Goal: Information Seeking & Learning: Learn about a topic

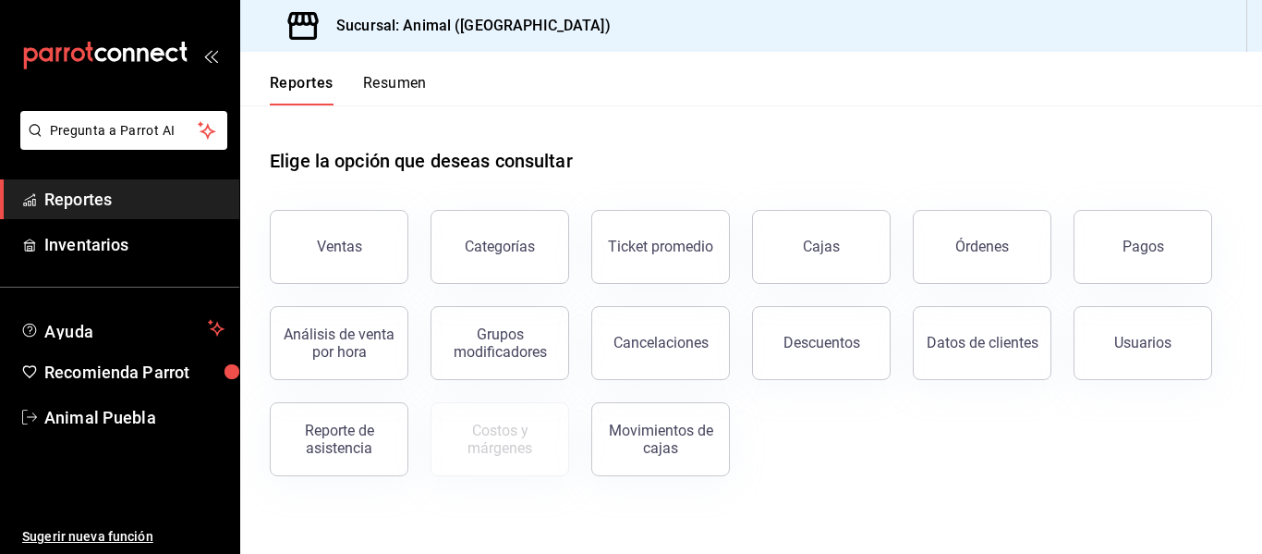
click at [401, 88] on button "Resumen" at bounding box center [395, 89] width 64 height 31
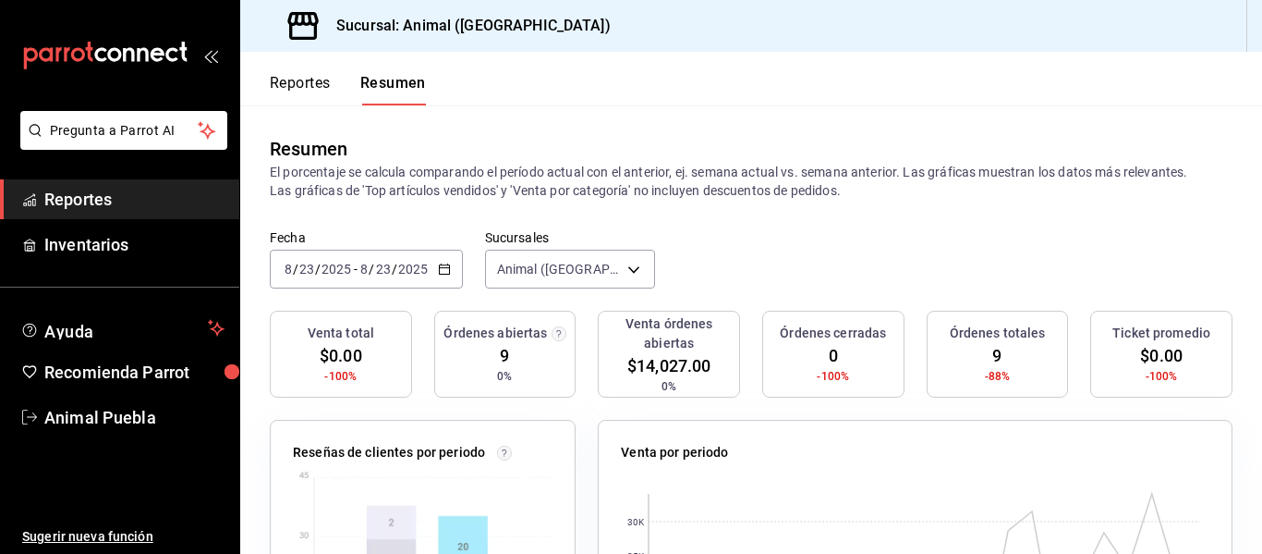
click at [308, 75] on button "Reportes" at bounding box center [300, 89] width 61 height 31
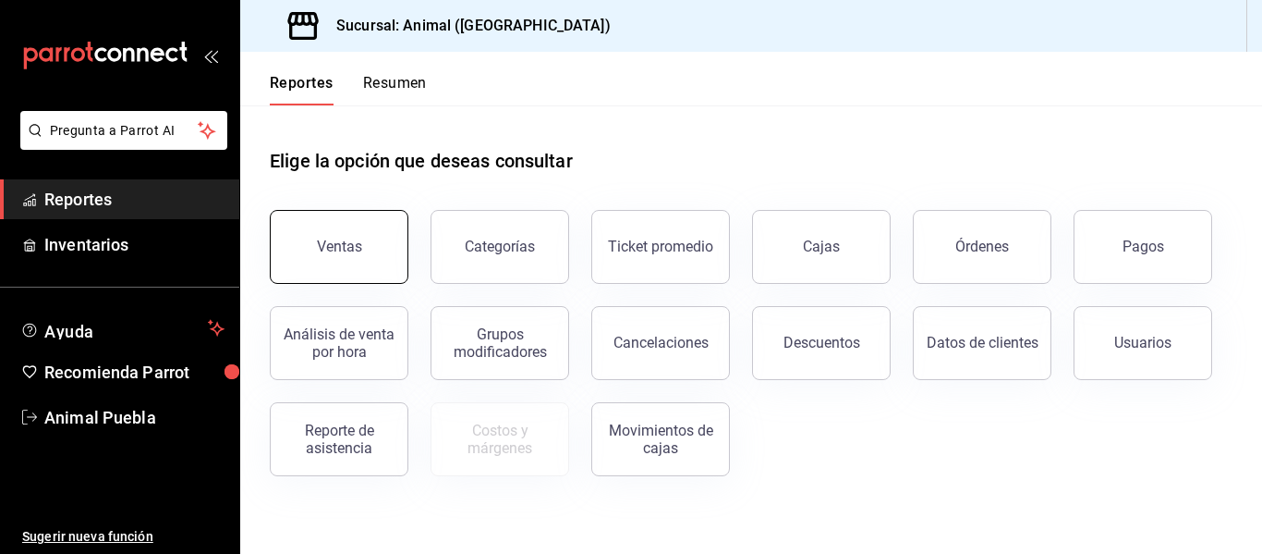
click at [355, 231] on button "Ventas" at bounding box center [339, 247] width 139 height 74
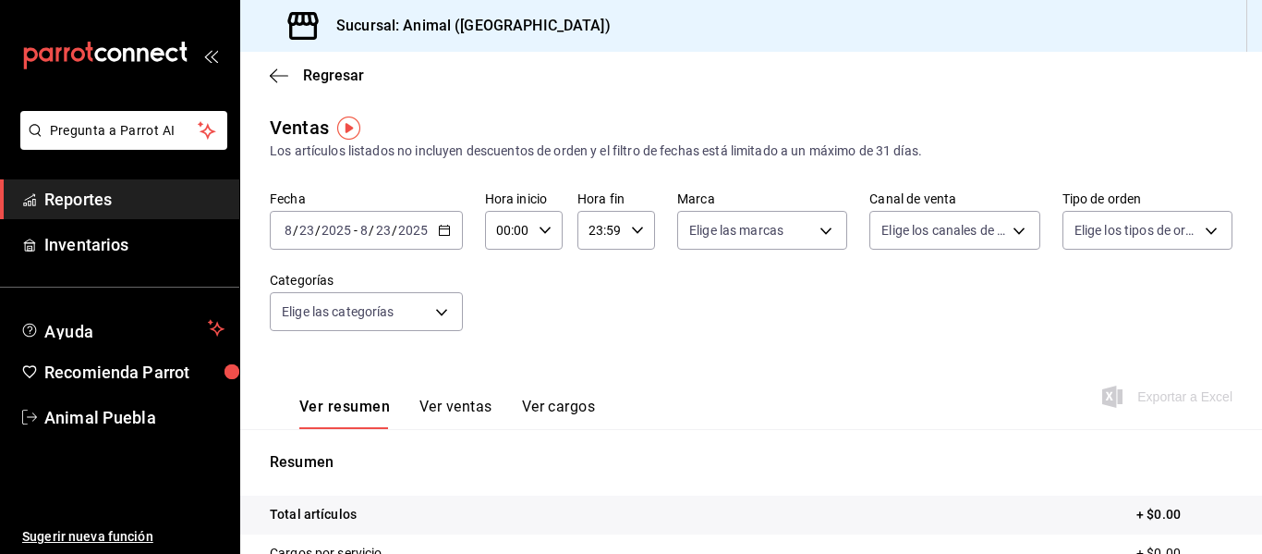
click at [470, 411] on button "Ver ventas" at bounding box center [456, 412] width 73 height 31
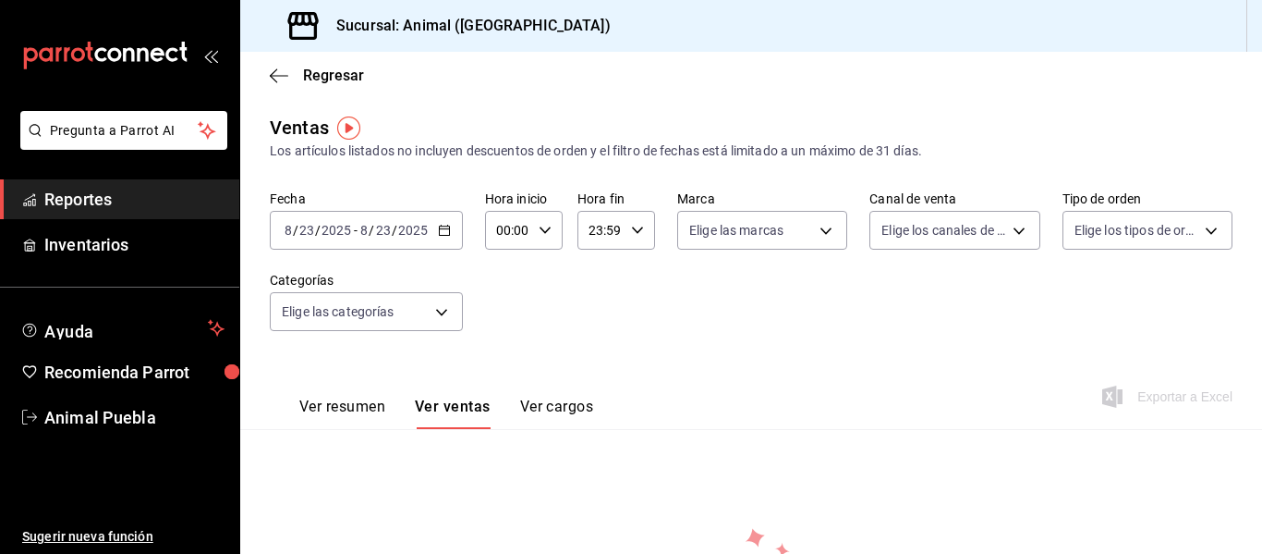
click at [439, 225] on icon "button" at bounding box center [444, 230] width 13 height 13
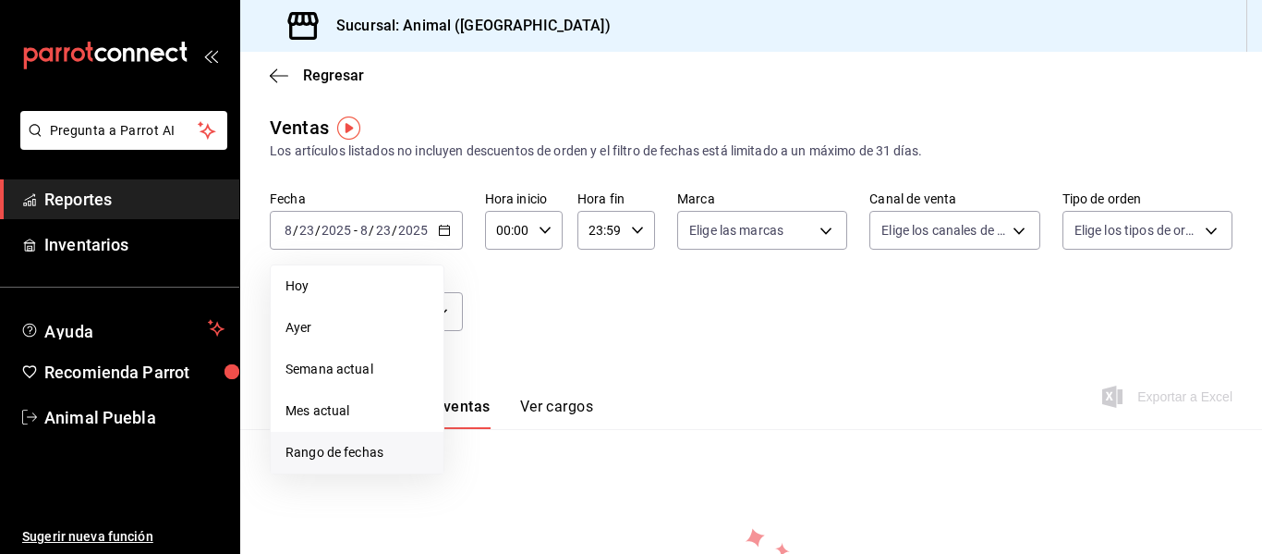
click at [335, 457] on span "Rango de fechas" at bounding box center [357, 452] width 143 height 19
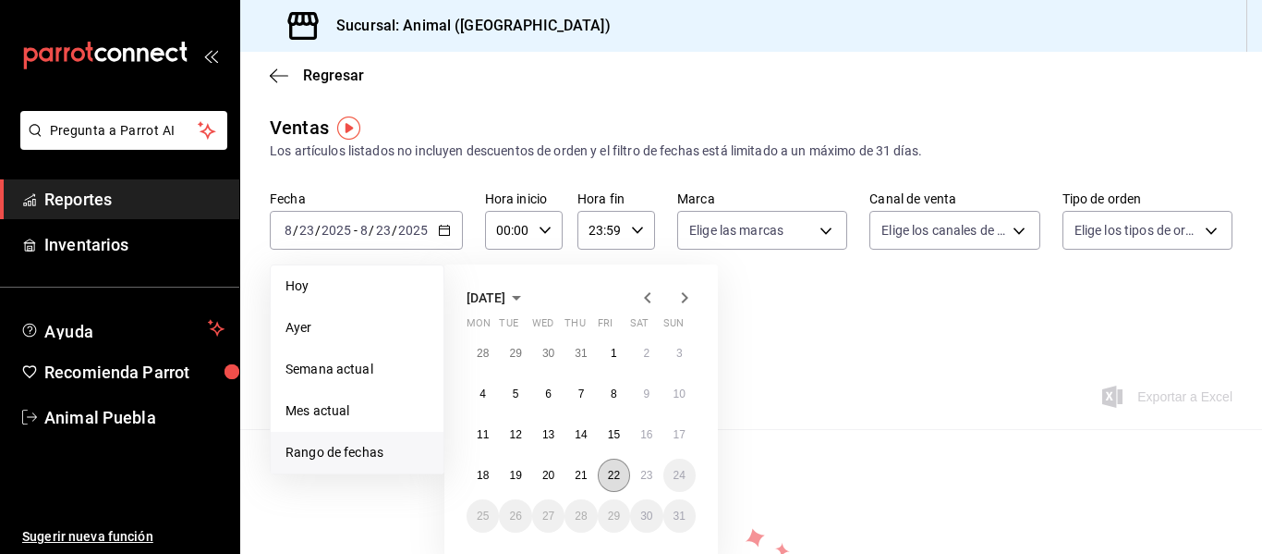
click at [627, 476] on button "22" at bounding box center [614, 474] width 32 height 33
click at [619, 478] on abbr "22" at bounding box center [614, 475] width 12 height 13
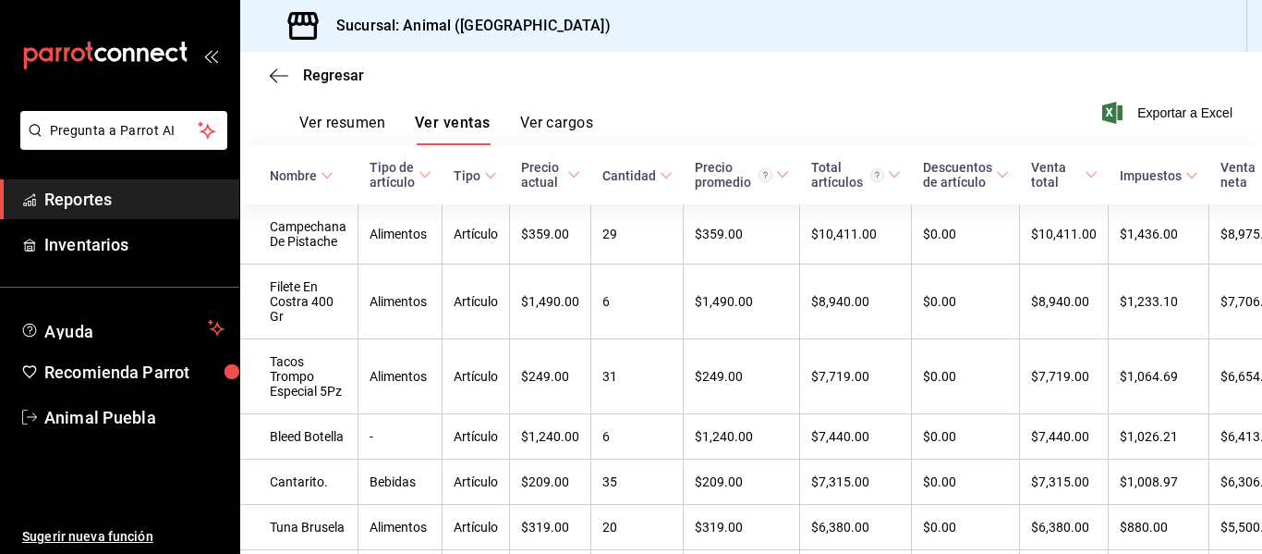
scroll to position [290, 0]
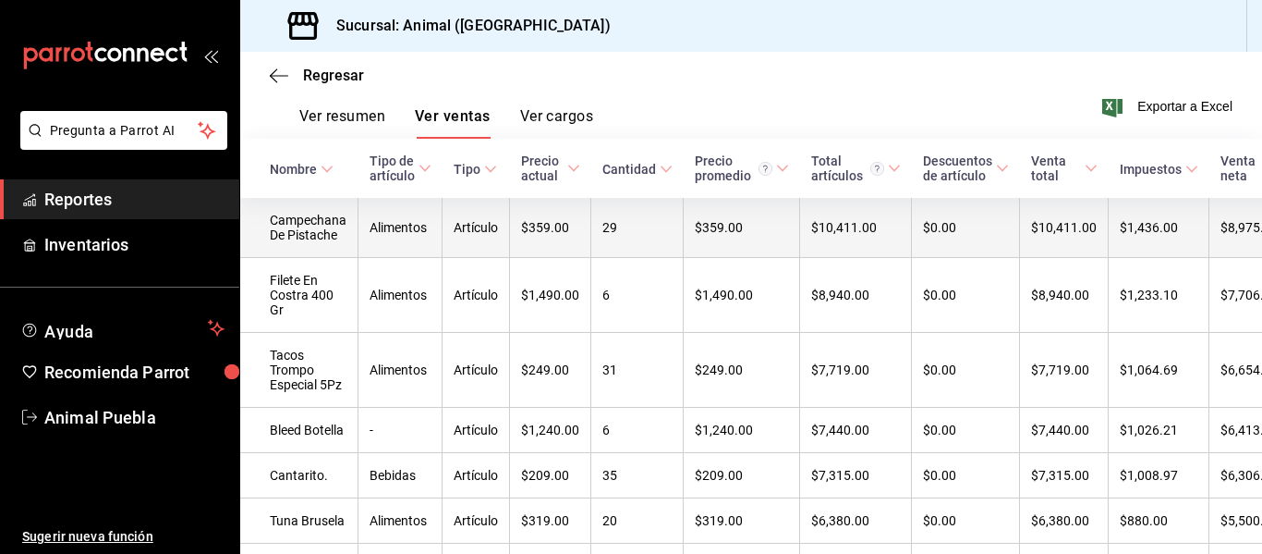
click at [879, 222] on td "$10,411.00" at bounding box center [856, 228] width 112 height 60
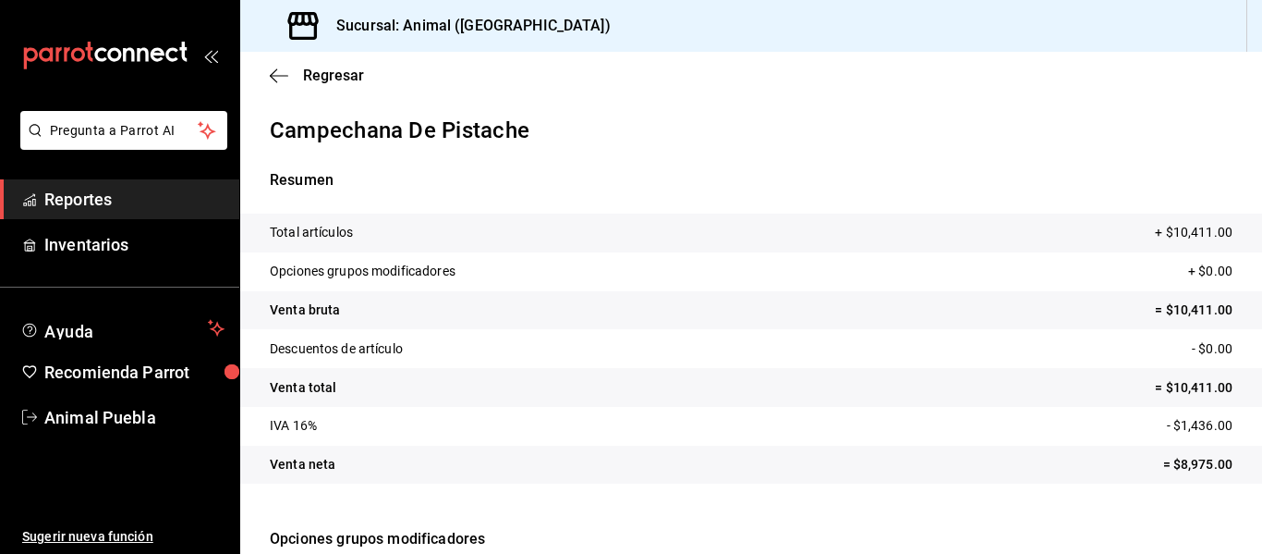
click at [266, 82] on div "Regresar" at bounding box center [751, 75] width 1022 height 47
click at [286, 82] on icon "button" at bounding box center [279, 75] width 18 height 17
click at [274, 74] on icon "button" at bounding box center [279, 75] width 18 height 17
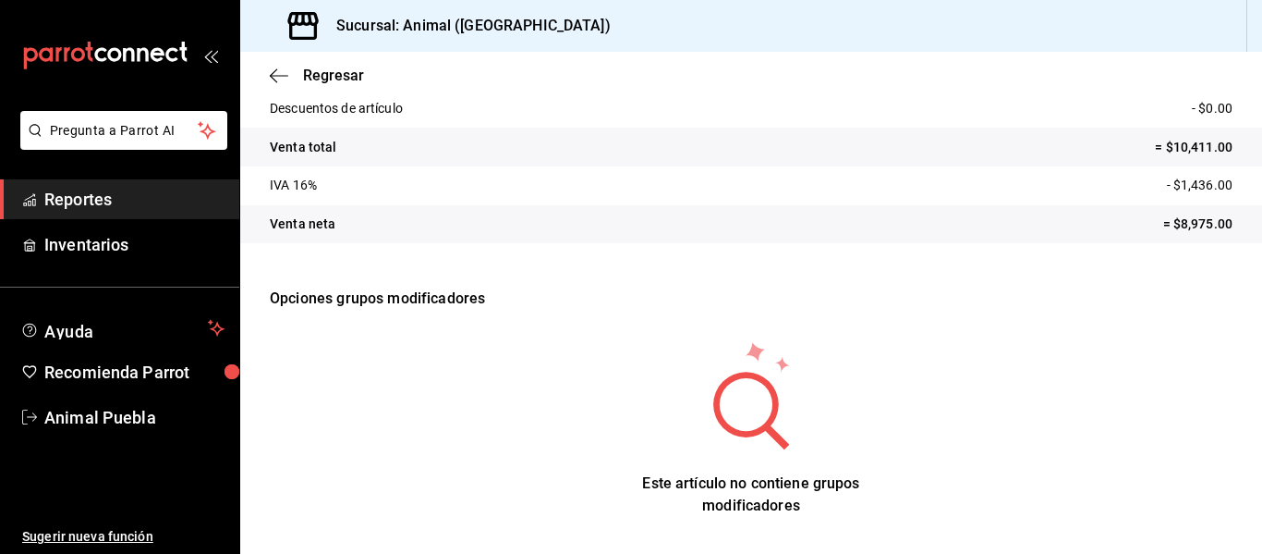
scroll to position [240, 0]
click at [408, 348] on div "Este artículo no contiene grupos modificadores" at bounding box center [751, 428] width 1022 height 192
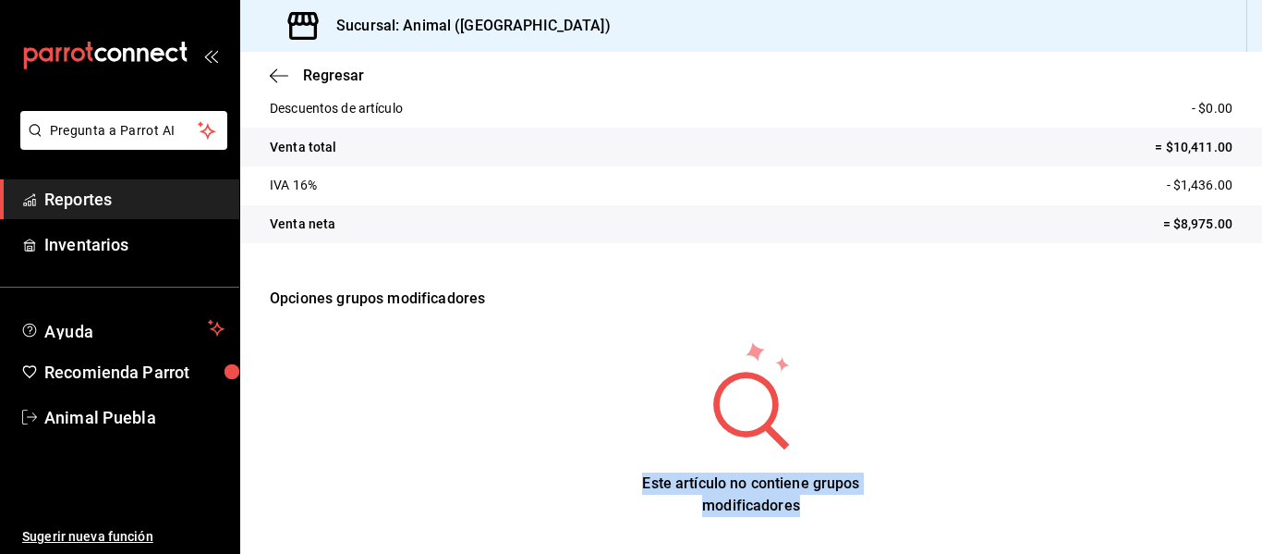
click at [408, 348] on div "Este artículo no contiene grupos modificadores" at bounding box center [751, 428] width 1022 height 192
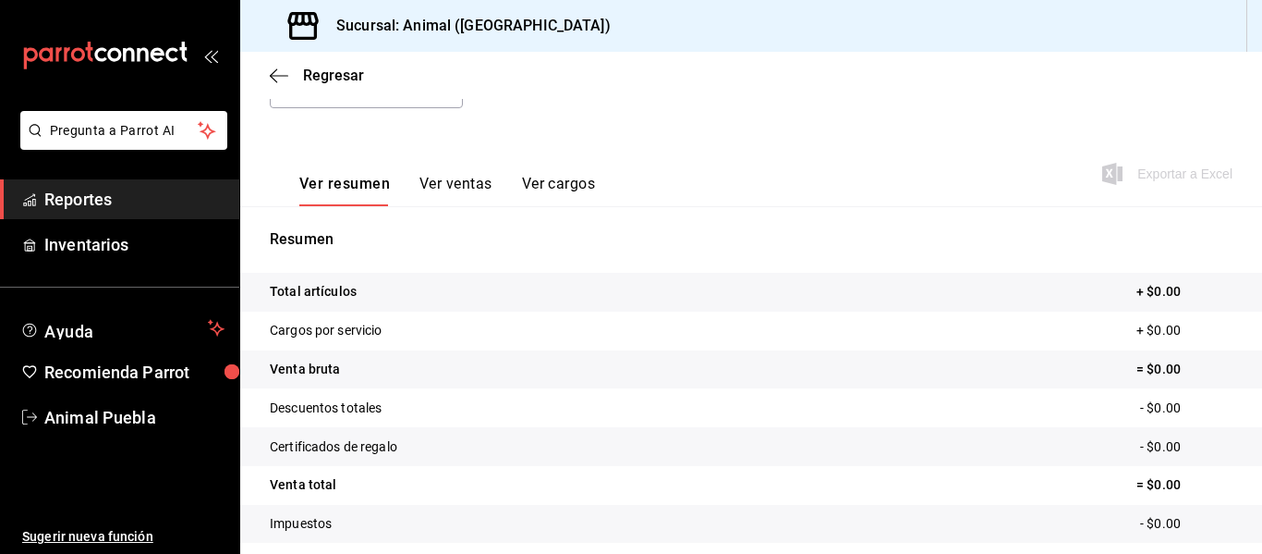
scroll to position [250, 0]
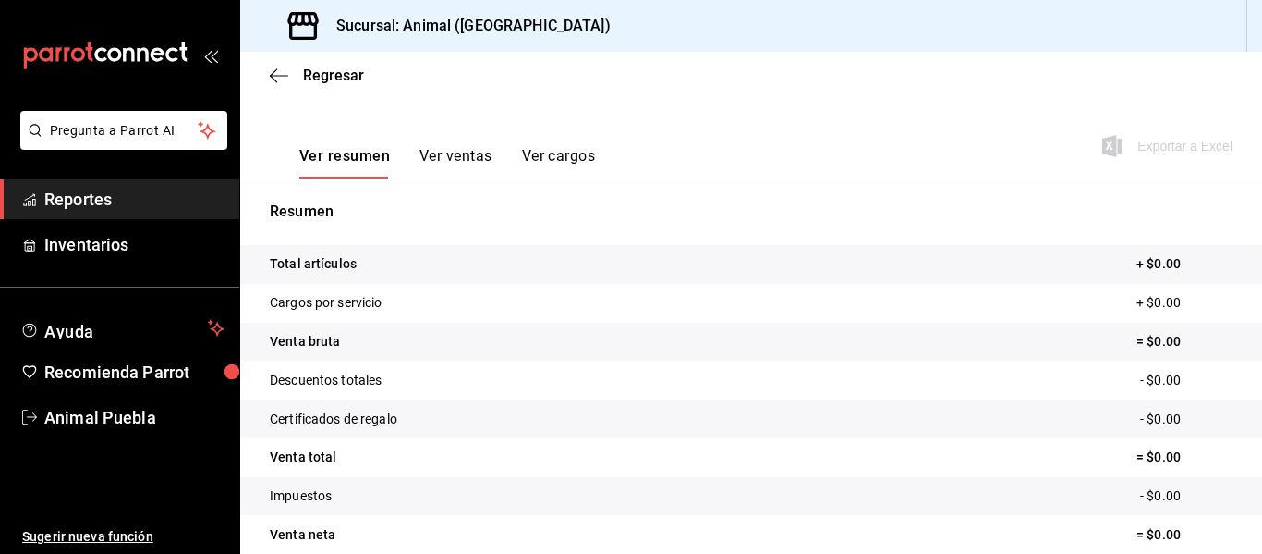
click at [431, 142] on div "Ver resumen Ver ventas Ver cargos" at bounding box center [432, 152] width 325 height 54
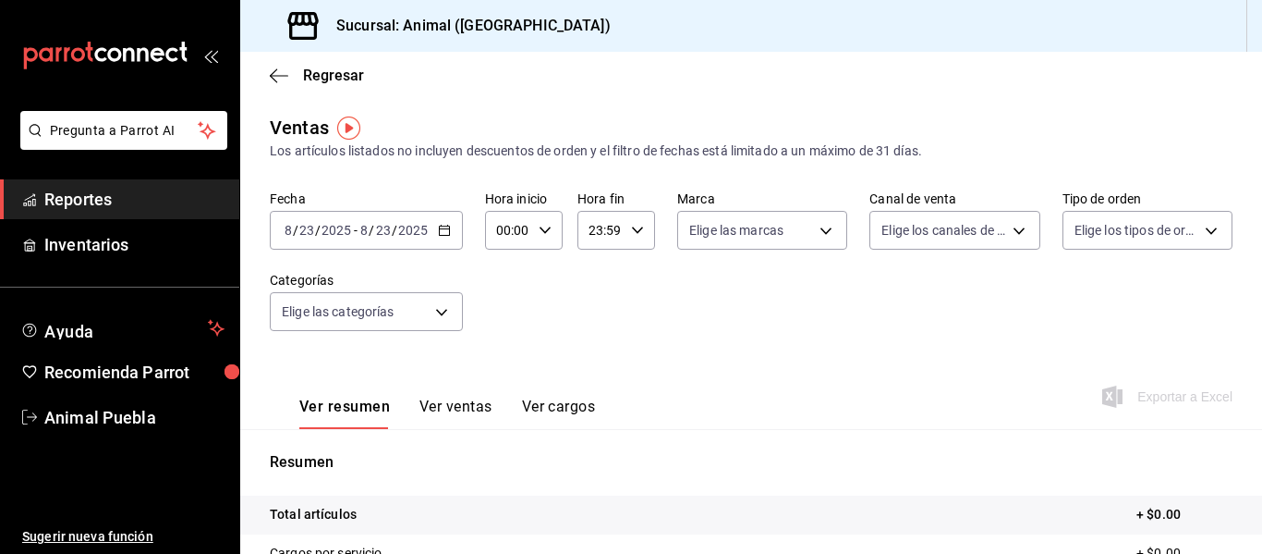
click at [439, 232] on \(Stroke\) "button" at bounding box center [444, 230] width 11 height 10
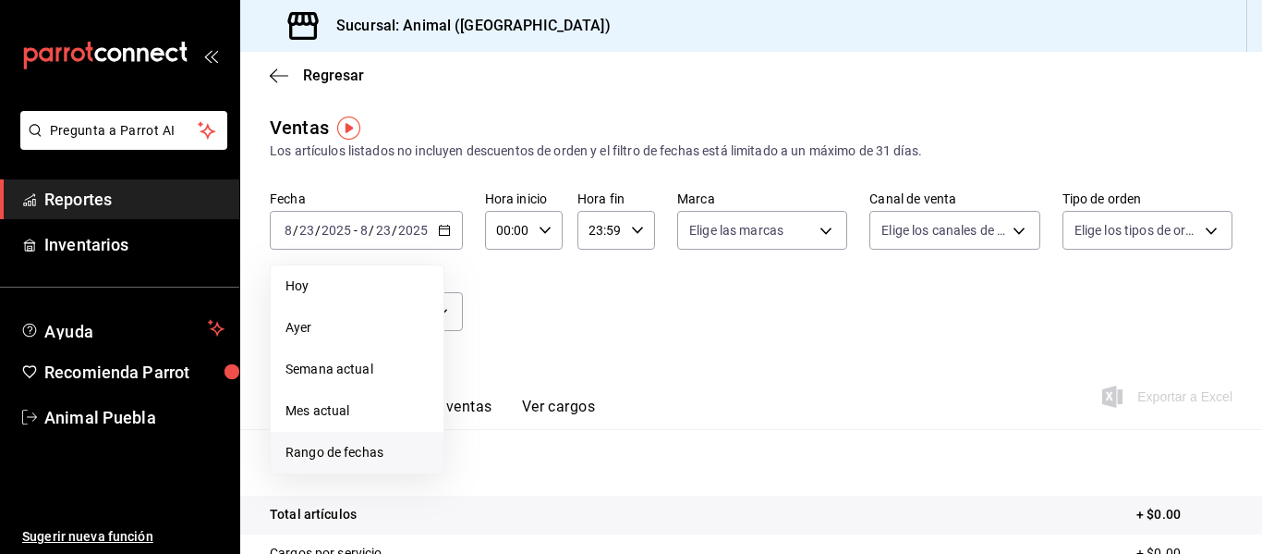
click at [374, 439] on li "Rango de fechas" at bounding box center [357, 453] width 173 height 42
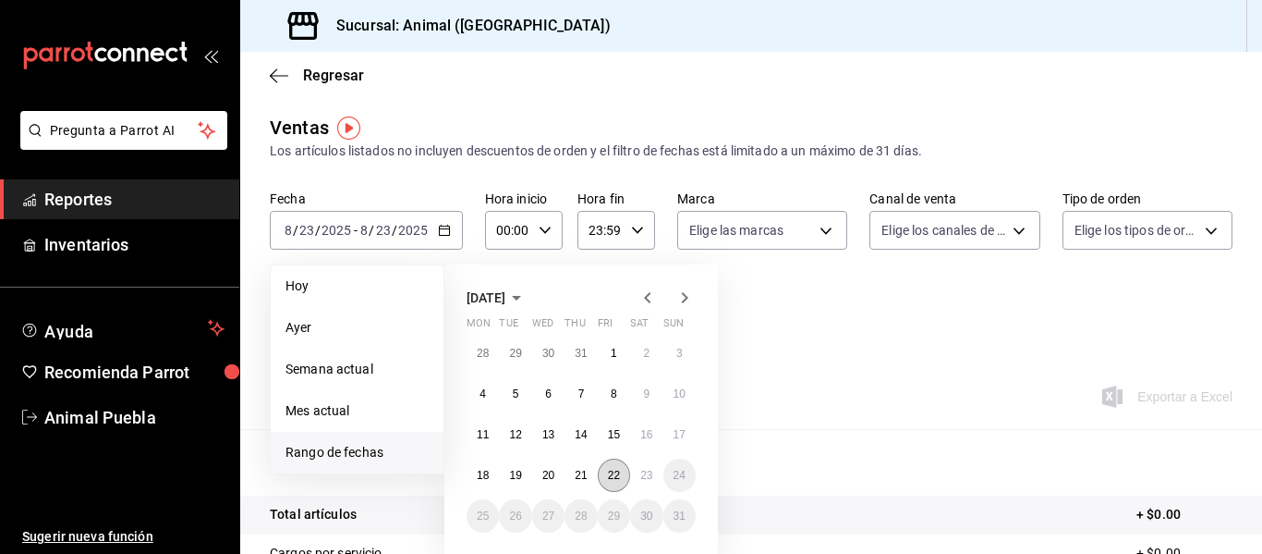
click at [609, 477] on abbr "22" at bounding box center [614, 475] width 12 height 13
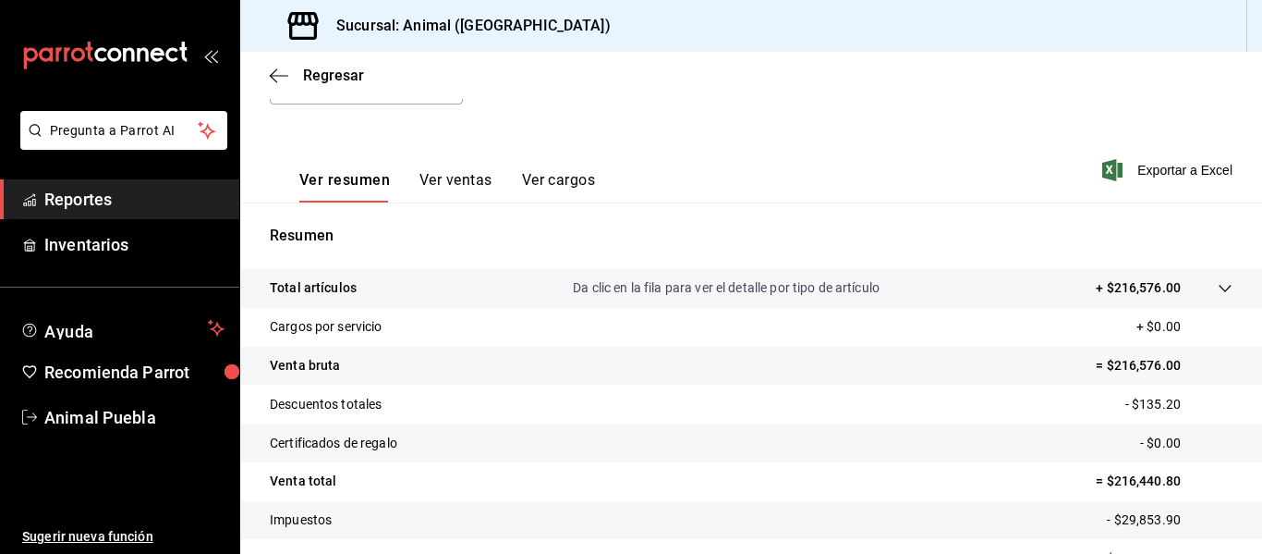
scroll to position [228, 0]
click at [446, 164] on div "Ver resumen Ver ventas Ver cargos" at bounding box center [432, 174] width 325 height 54
click at [446, 183] on button "Ver ventas" at bounding box center [456, 184] width 73 height 31
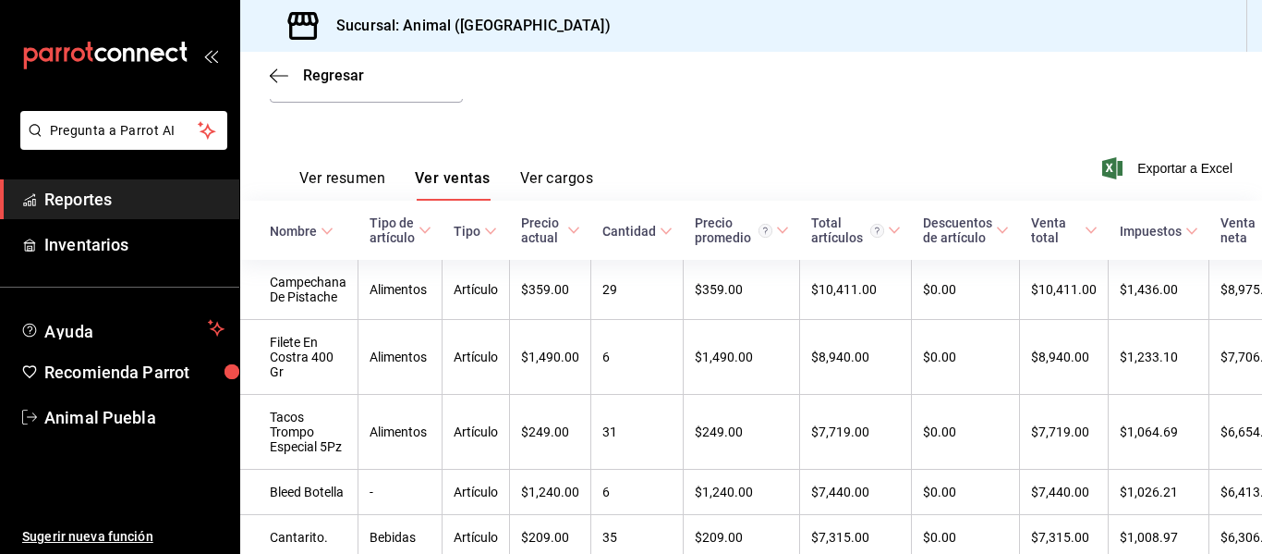
scroll to position [143, 0]
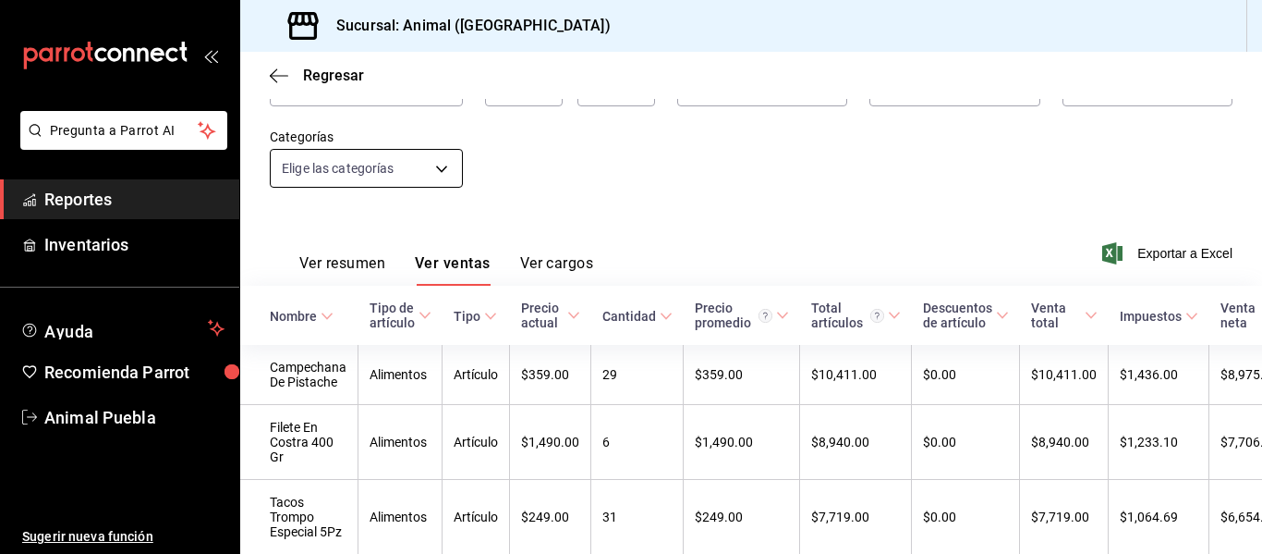
click at [393, 157] on body "Pregunta a Parrot AI Reportes Inventarios Ayuda Recomienda Parrot Animal Puebla…" at bounding box center [631, 277] width 1262 height 554
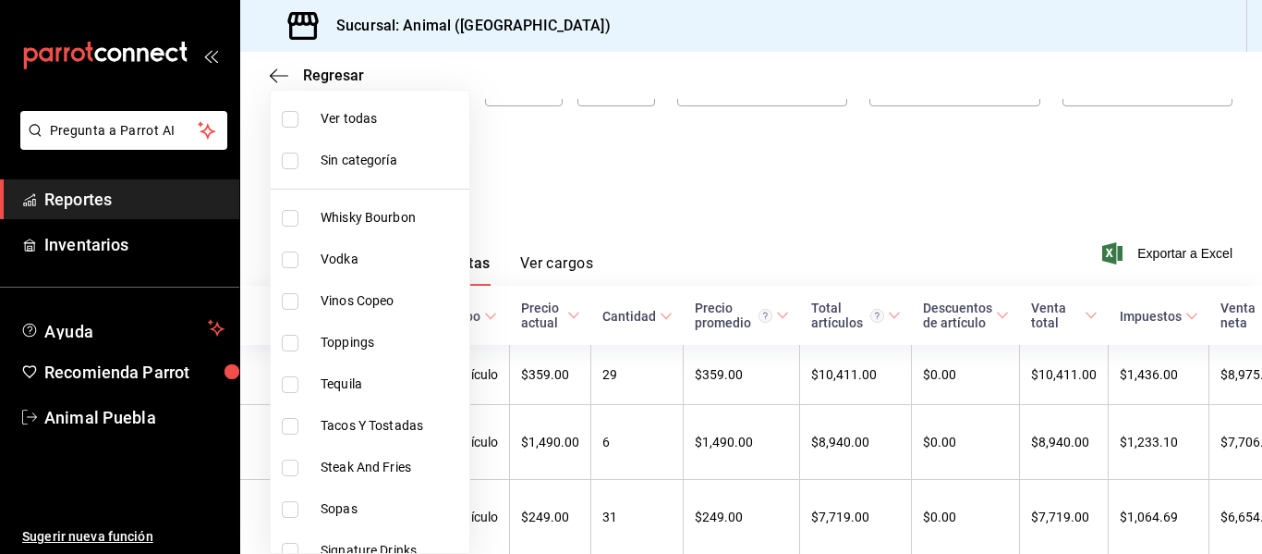
click at [372, 375] on span "Tequila" at bounding box center [391, 383] width 141 height 19
type input "bb1a731e-ceb9-4fc6-8d31-2495c2899b0b"
checkbox input "true"
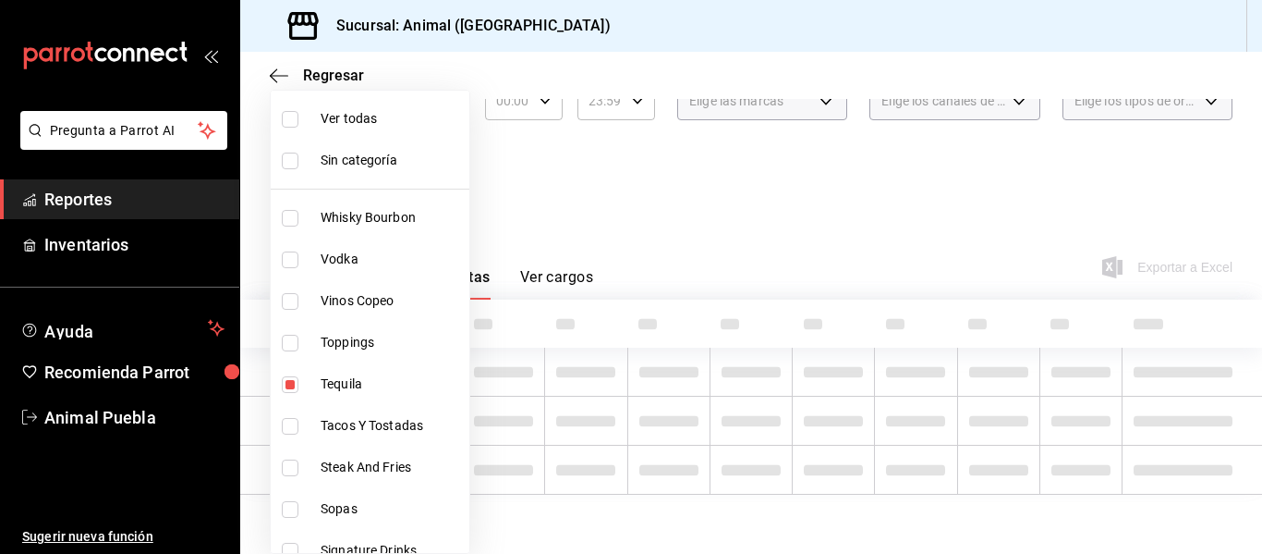
scroll to position [143, 0]
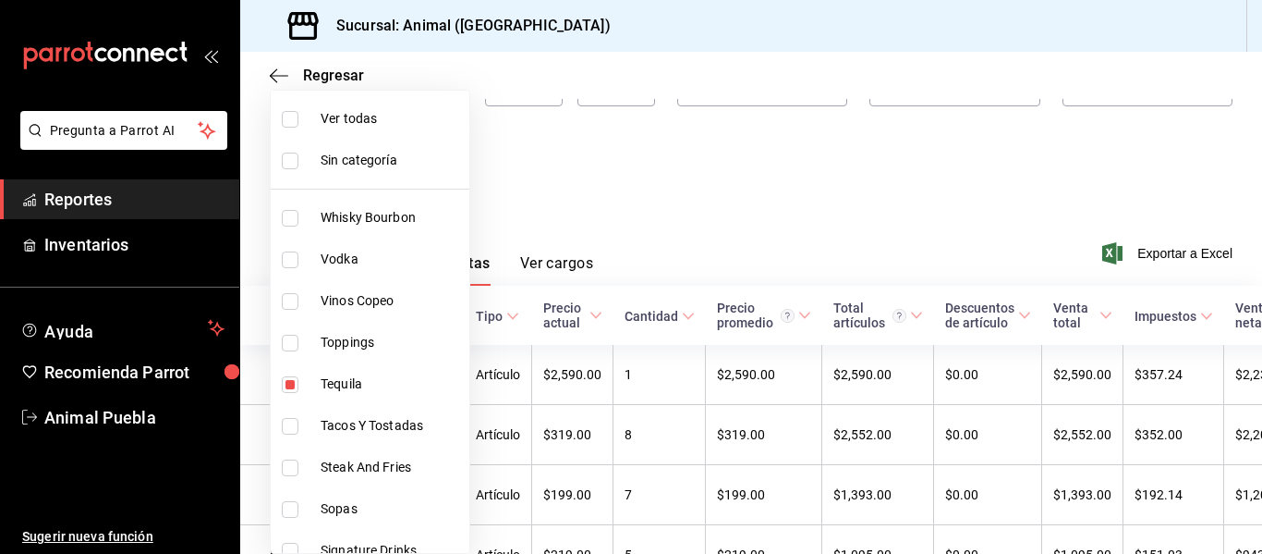
click at [822, 167] on div at bounding box center [631, 277] width 1262 height 554
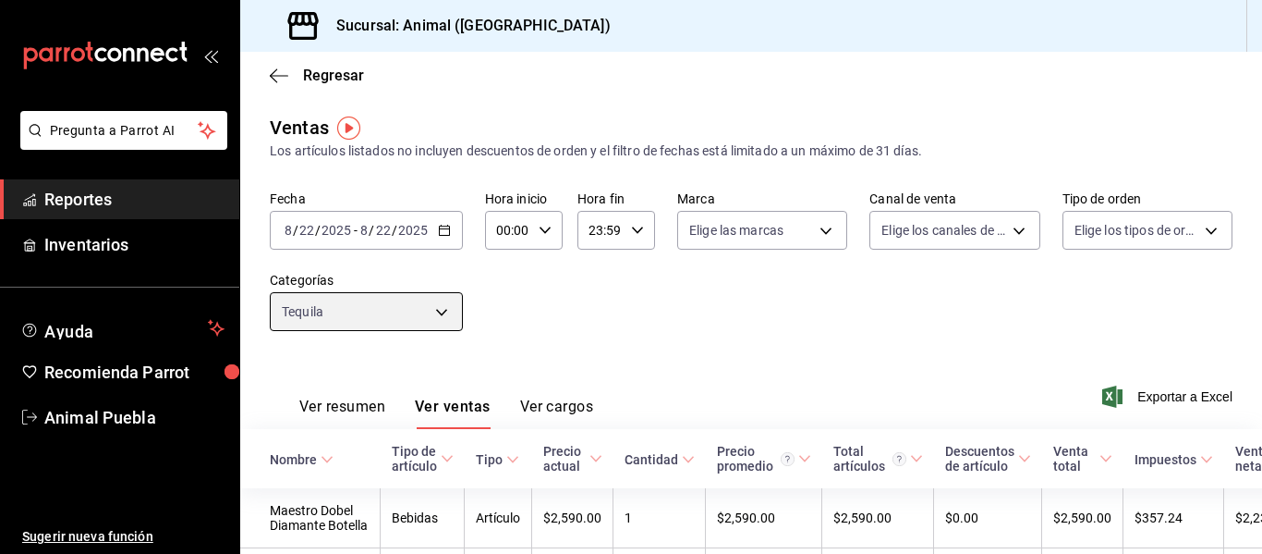
scroll to position [91, 0]
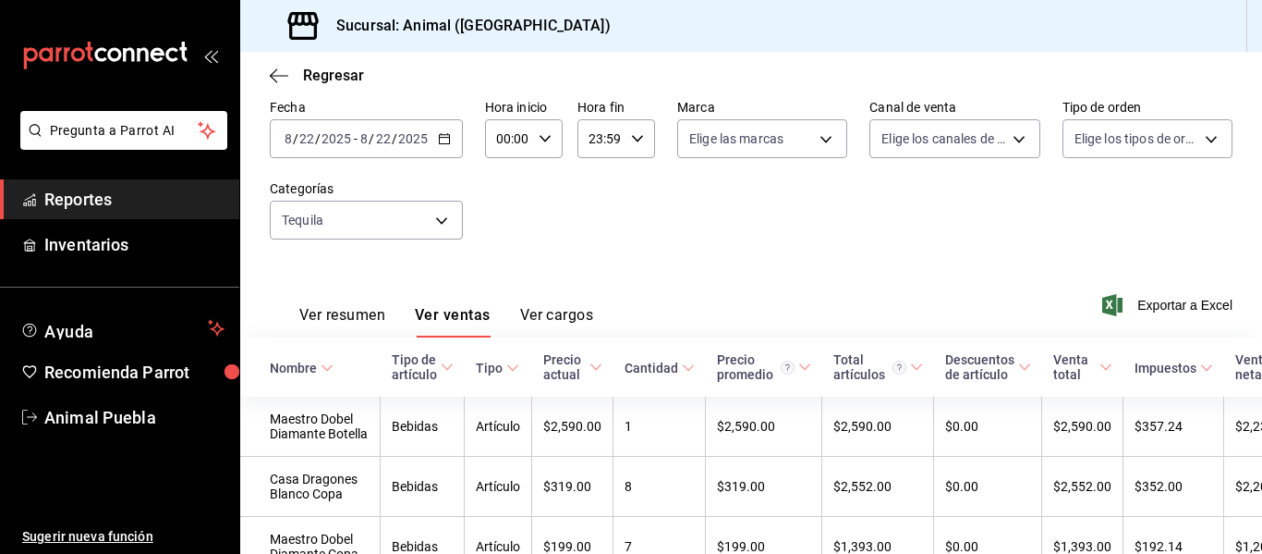
click at [562, 310] on button "Ver cargos" at bounding box center [557, 321] width 74 height 31
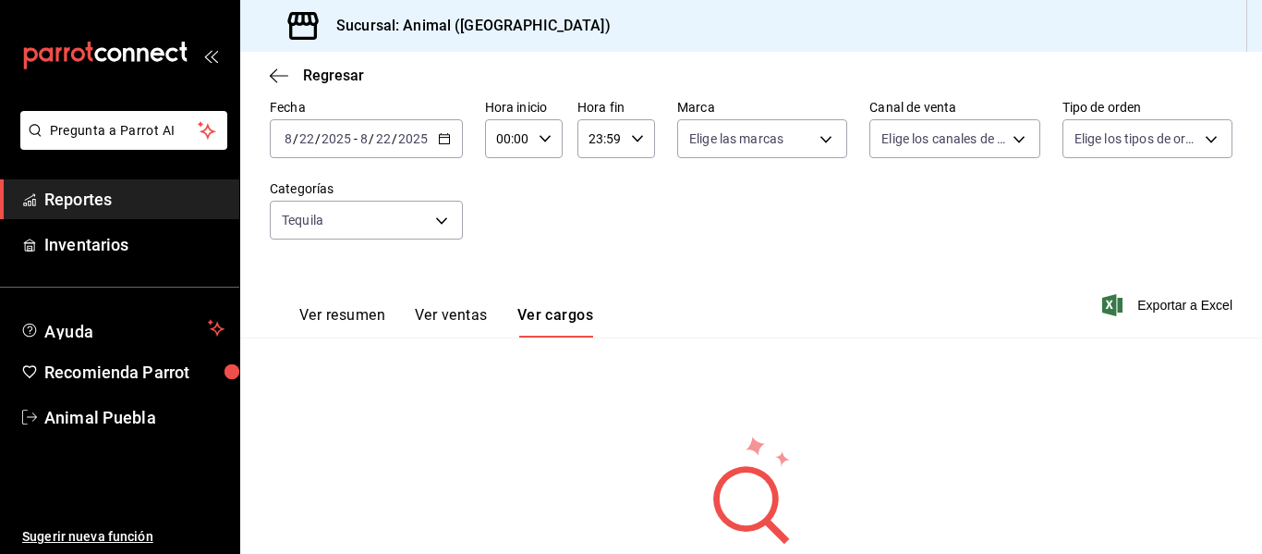
click at [356, 332] on button "Ver resumen" at bounding box center [342, 321] width 86 height 31
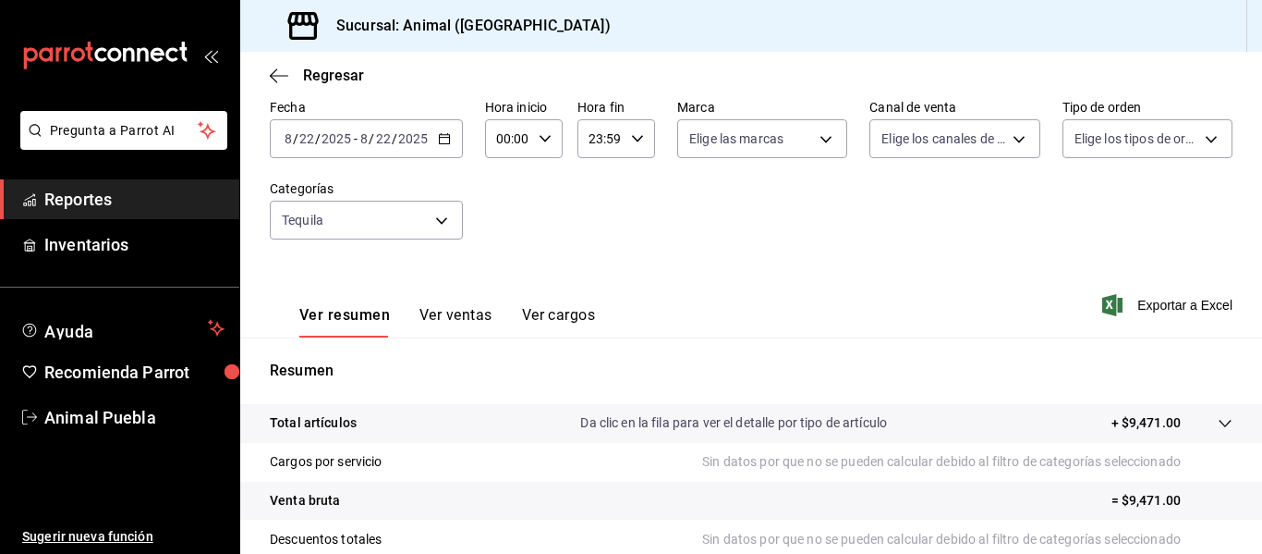
click at [445, 136] on icon "button" at bounding box center [444, 138] width 13 height 13
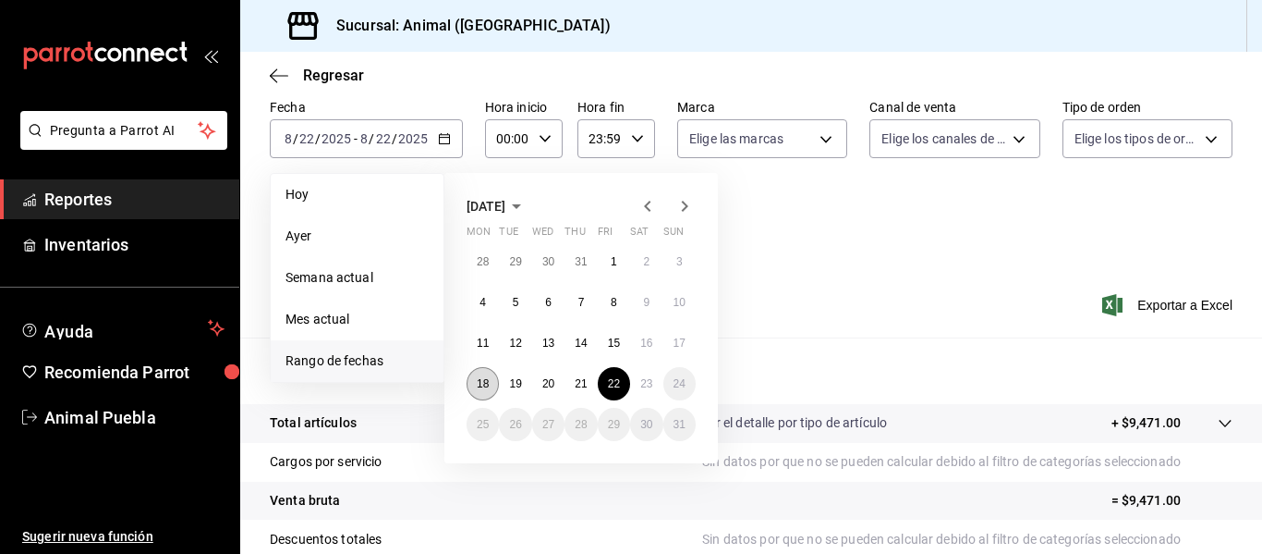
click at [489, 383] on abbr "18" at bounding box center [483, 383] width 12 height 13
click at [622, 383] on button "22" at bounding box center [614, 383] width 32 height 33
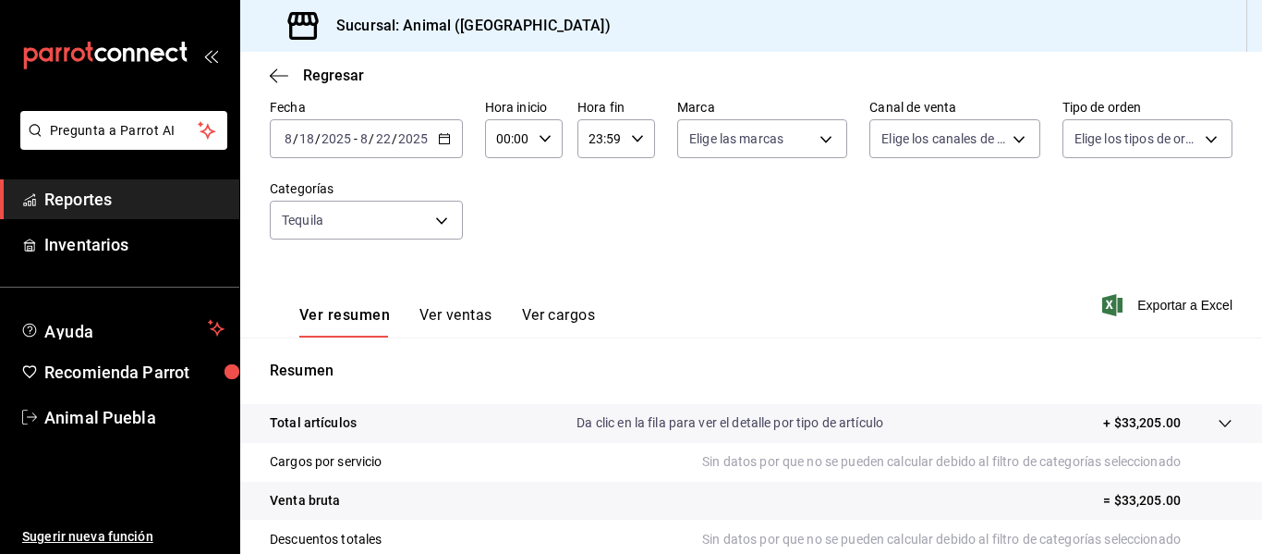
click at [471, 319] on button "Ver ventas" at bounding box center [456, 321] width 73 height 31
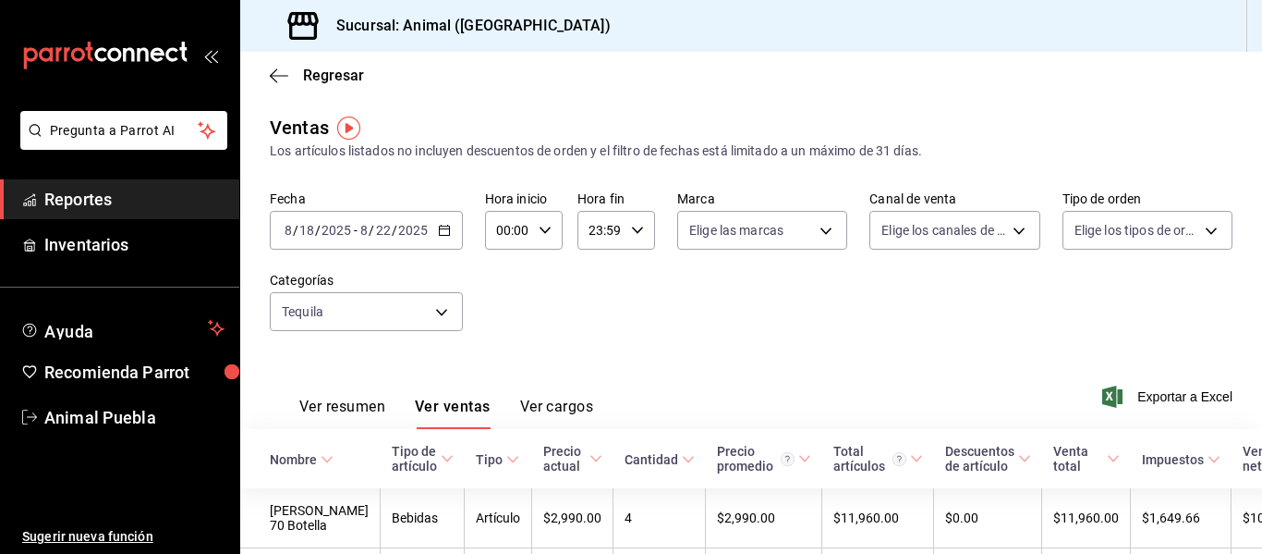
click at [109, 196] on span "Reportes" at bounding box center [134, 199] width 180 height 25
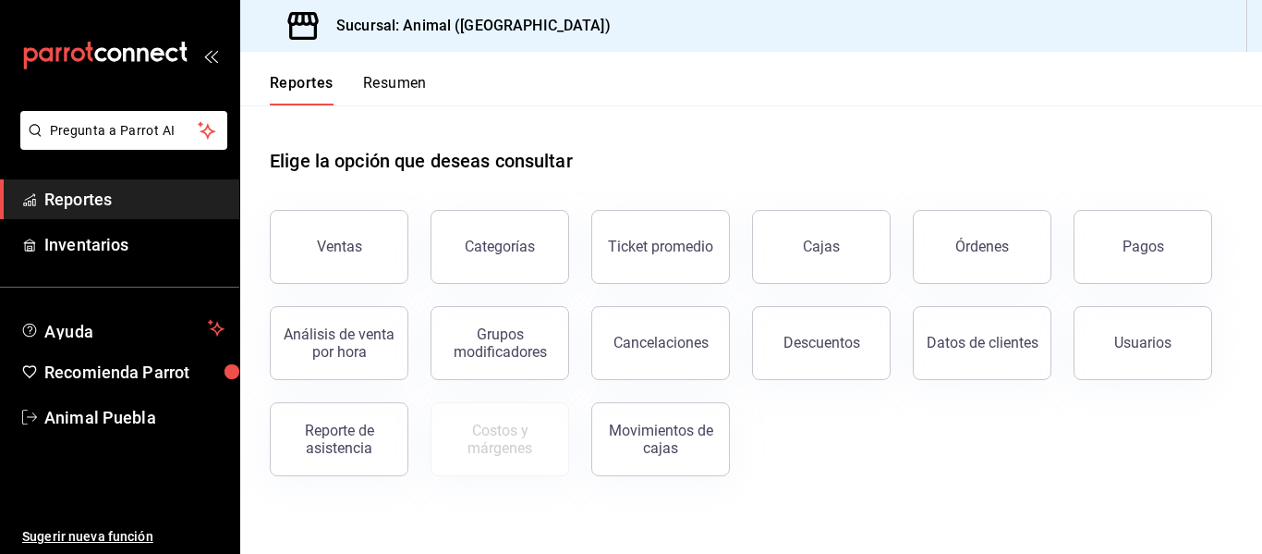
click at [382, 79] on button "Resumen" at bounding box center [395, 89] width 64 height 31
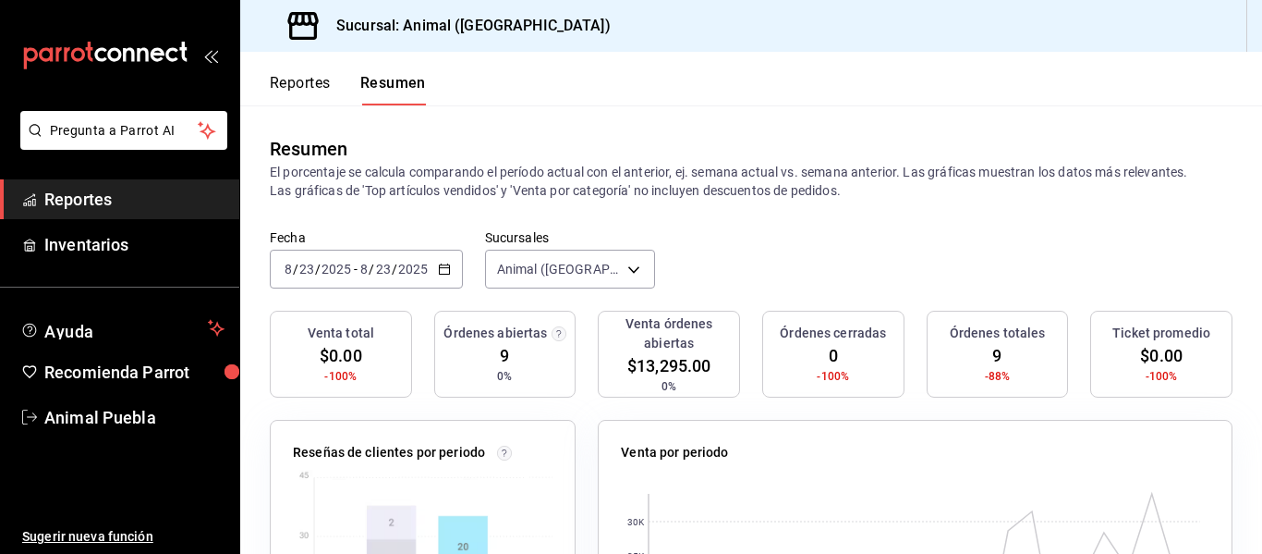
click at [314, 85] on button "Reportes" at bounding box center [300, 89] width 61 height 31
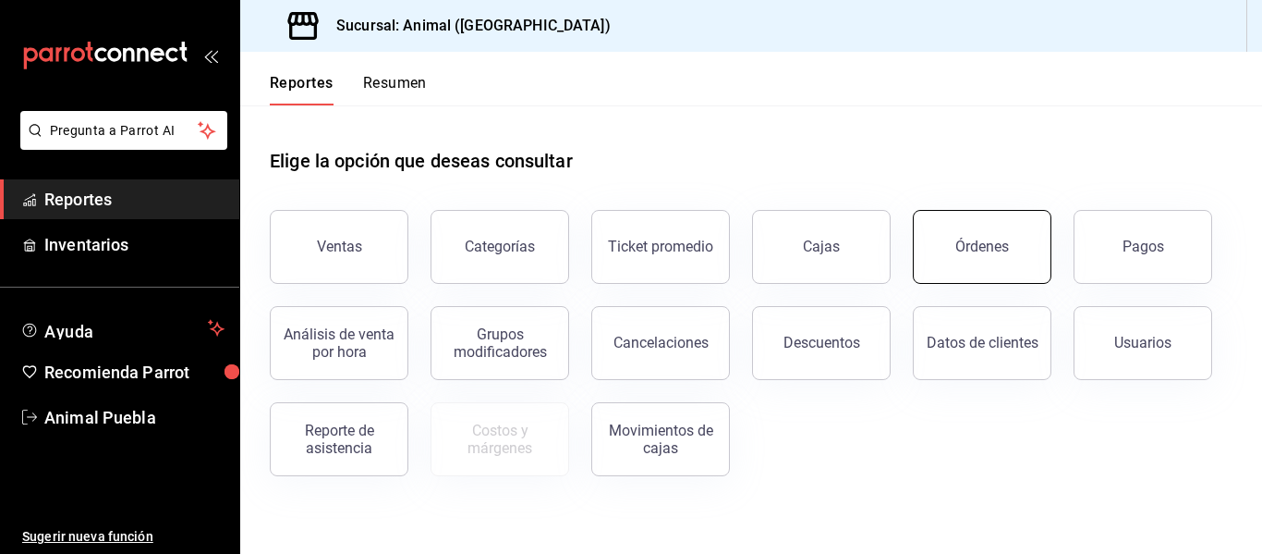
click at [966, 250] on div "Órdenes" at bounding box center [982, 246] width 54 height 18
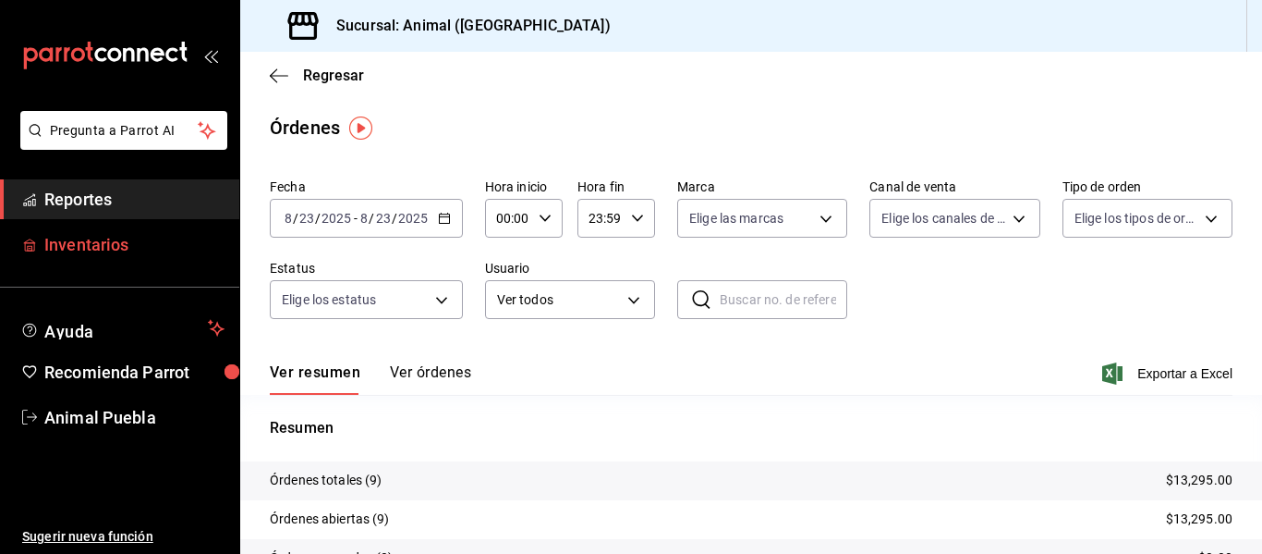
click at [125, 248] on span "Inventarios" at bounding box center [134, 244] width 180 height 25
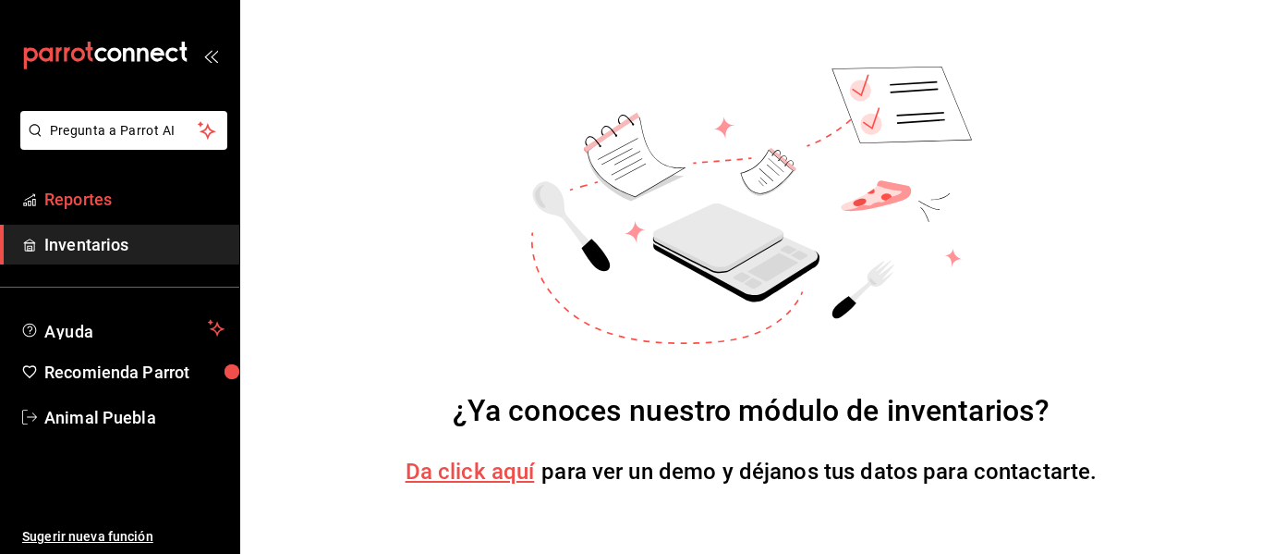
click at [96, 181] on link "Reportes" at bounding box center [119, 199] width 239 height 40
